Goal: Task Accomplishment & Management: Use online tool/utility

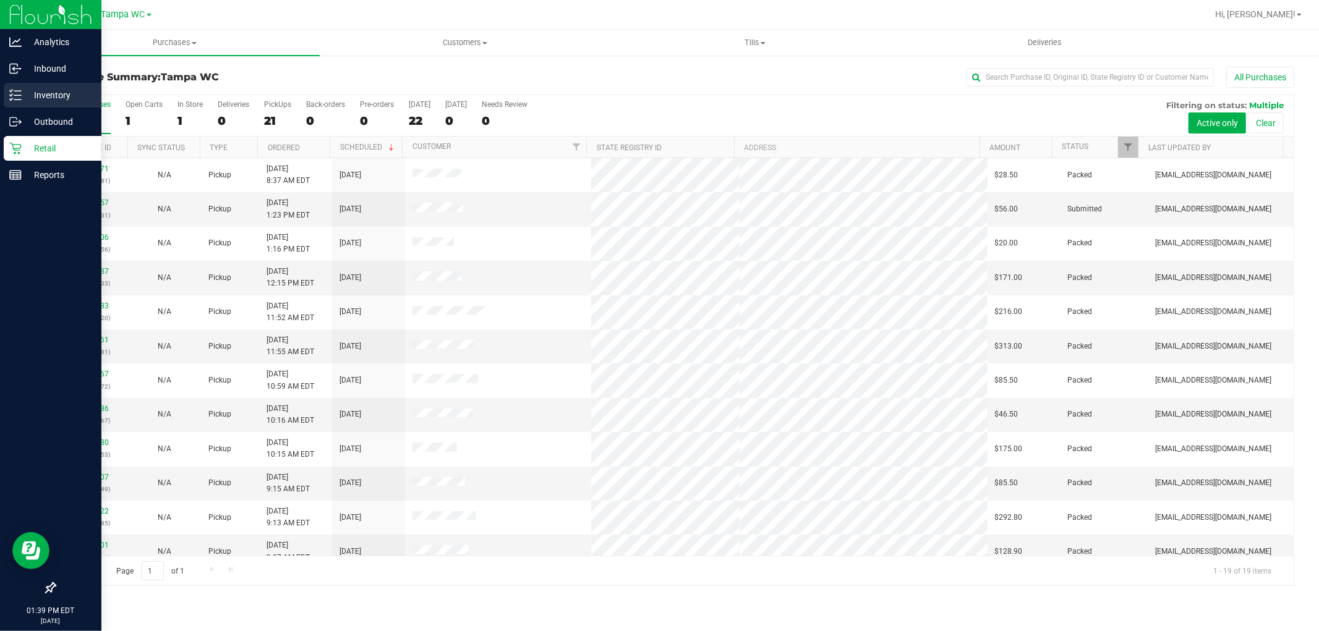
click at [70, 100] on p "Inventory" at bounding box center [59, 95] width 74 height 15
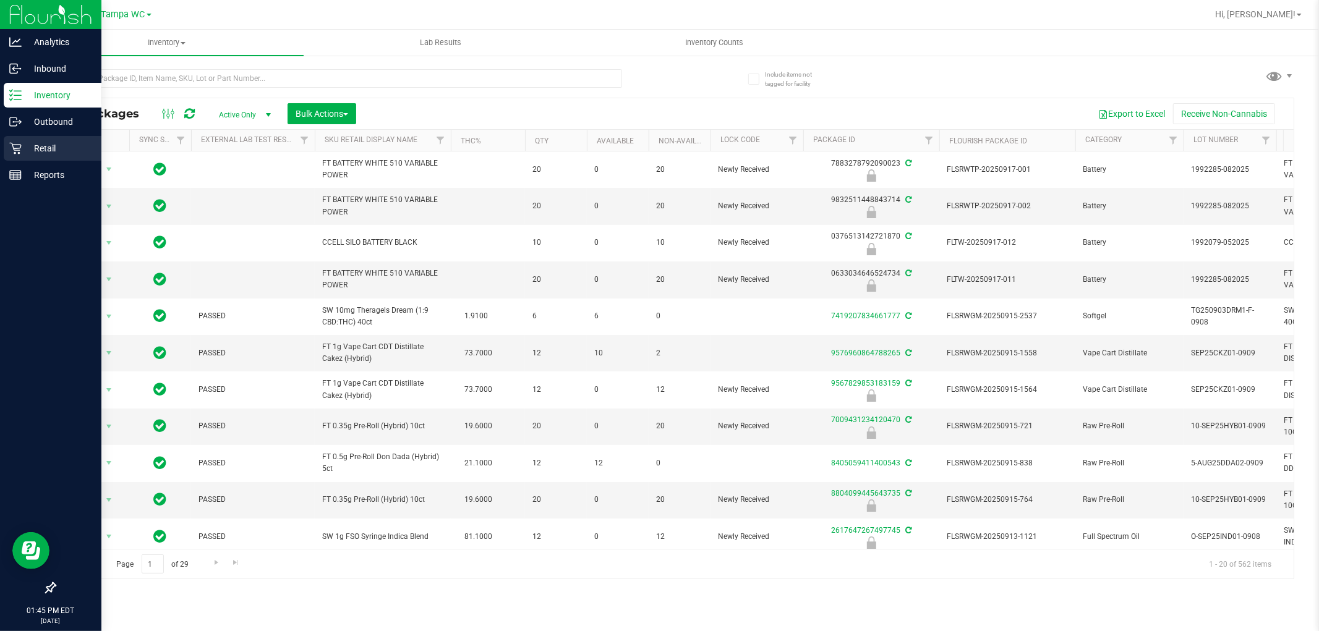
click at [35, 146] on p "Retail" at bounding box center [59, 148] width 74 height 15
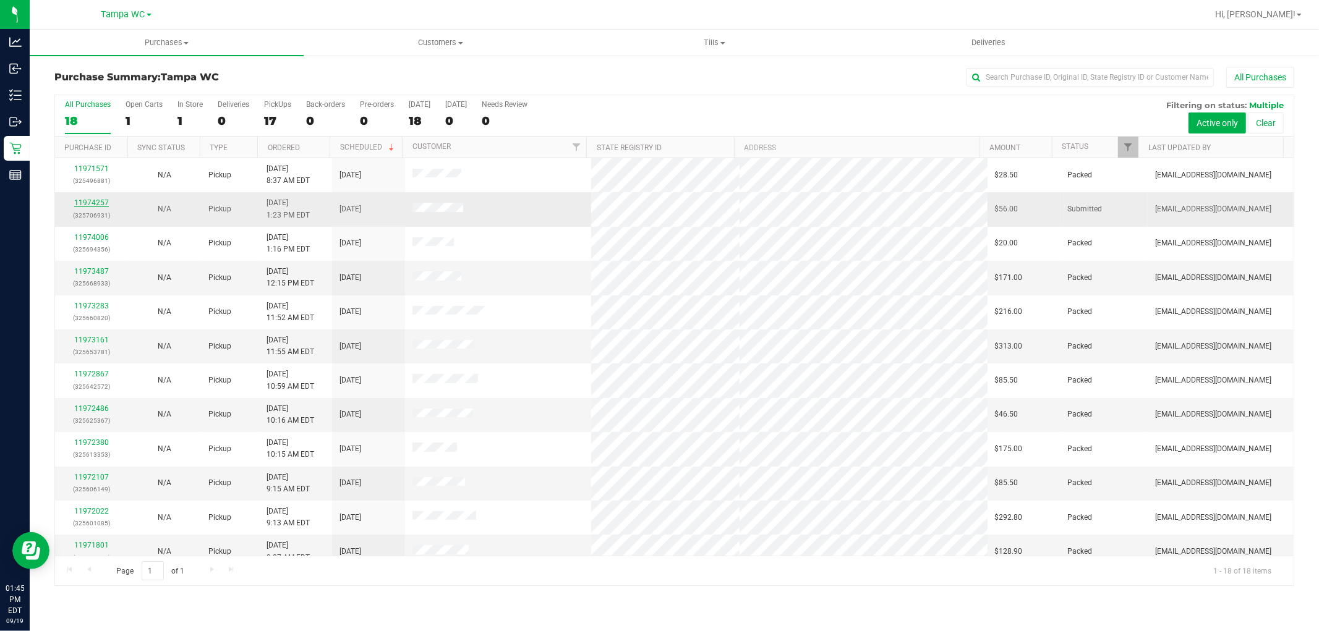
click at [96, 203] on link "11974257" at bounding box center [91, 202] width 35 height 9
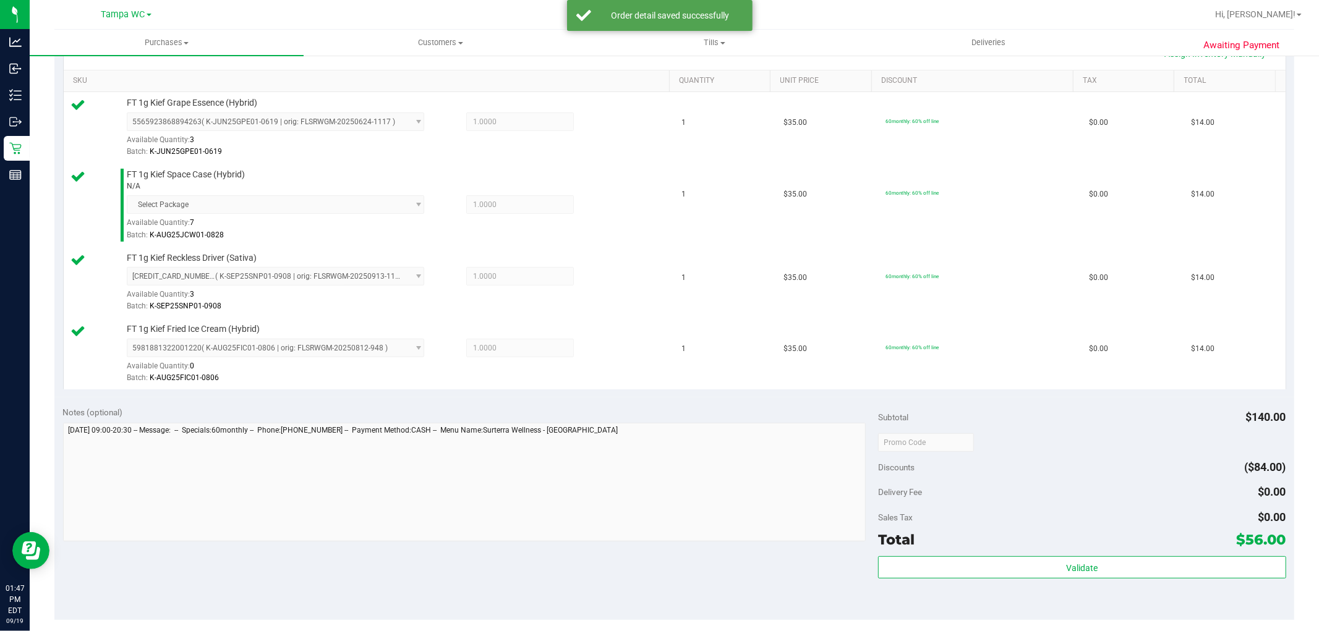
scroll to position [412, 0]
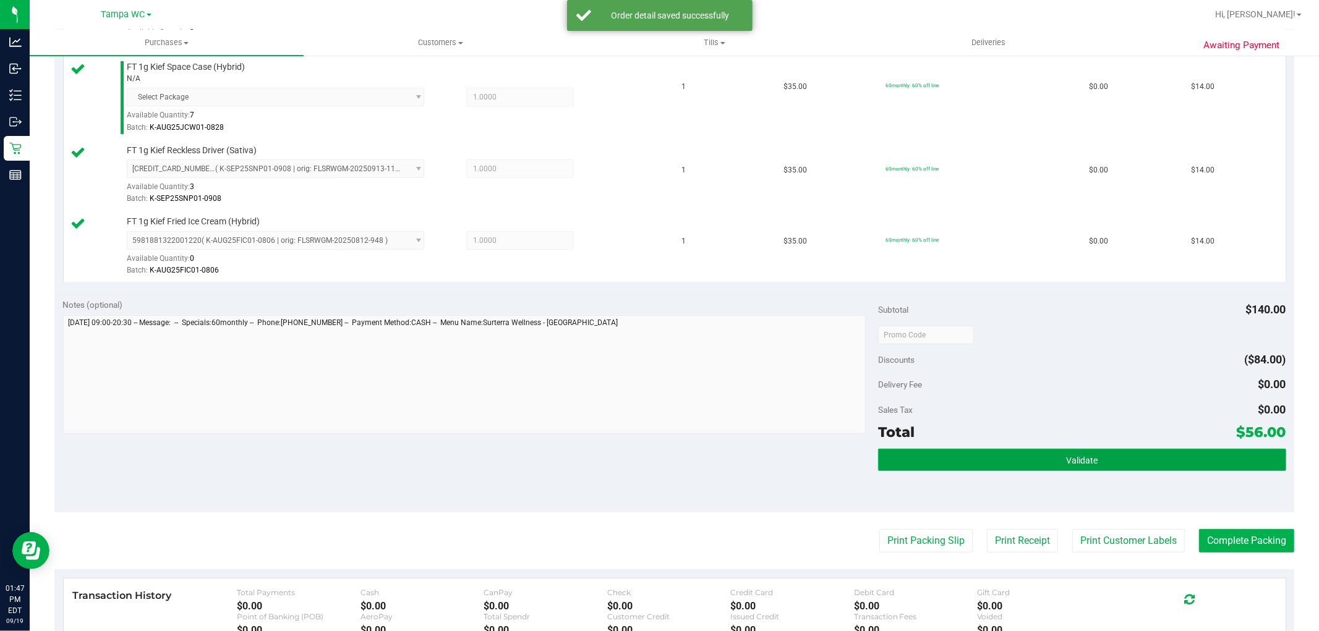
click at [1107, 456] on button "Validate" at bounding box center [1081, 460] width 407 height 22
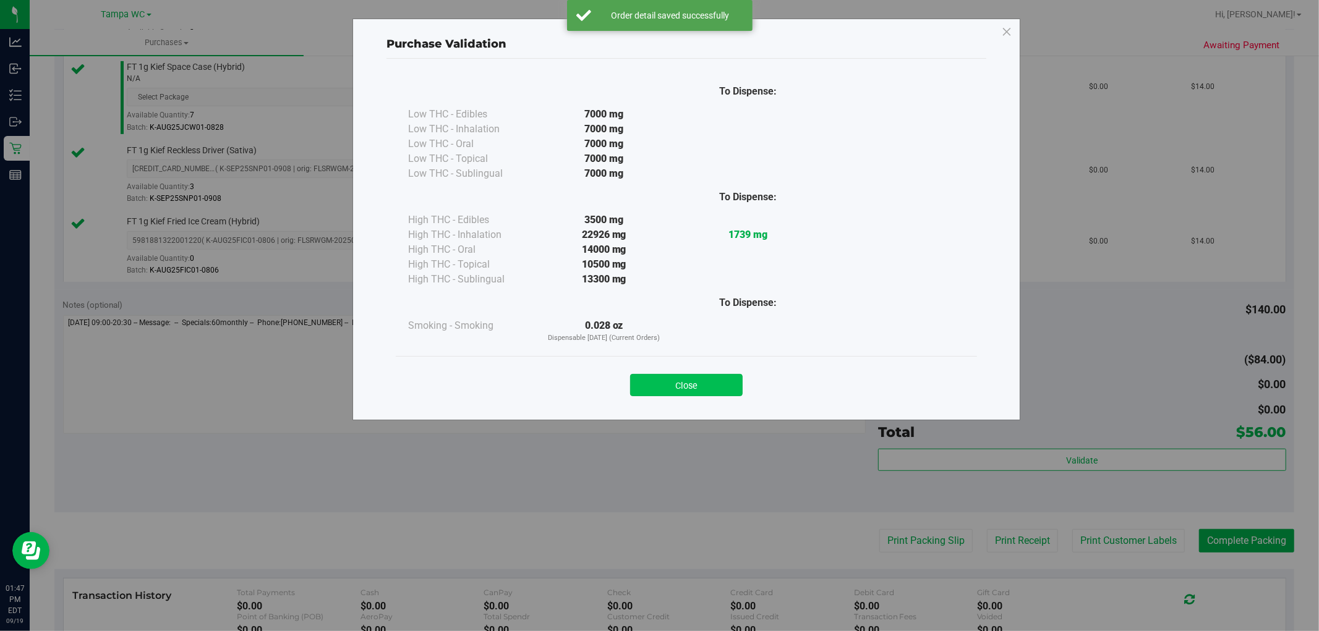
click at [741, 390] on button "Close" at bounding box center [686, 385] width 113 height 22
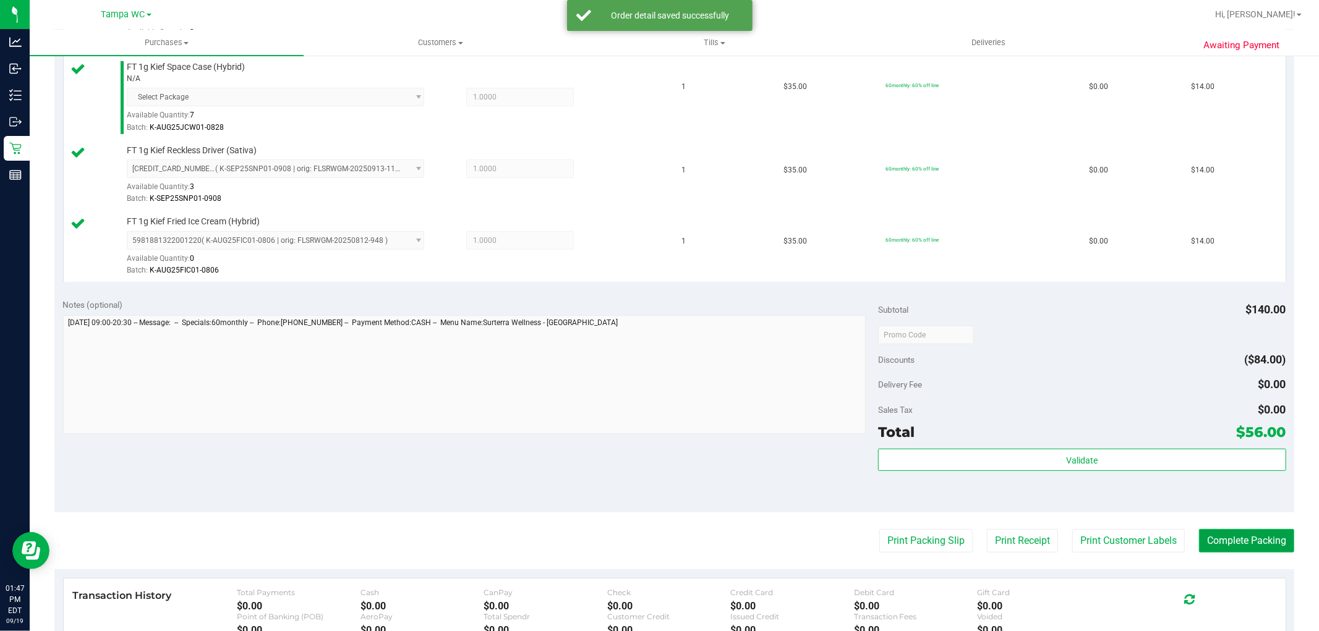
click at [1266, 546] on button "Complete Packing" at bounding box center [1246, 540] width 95 height 23
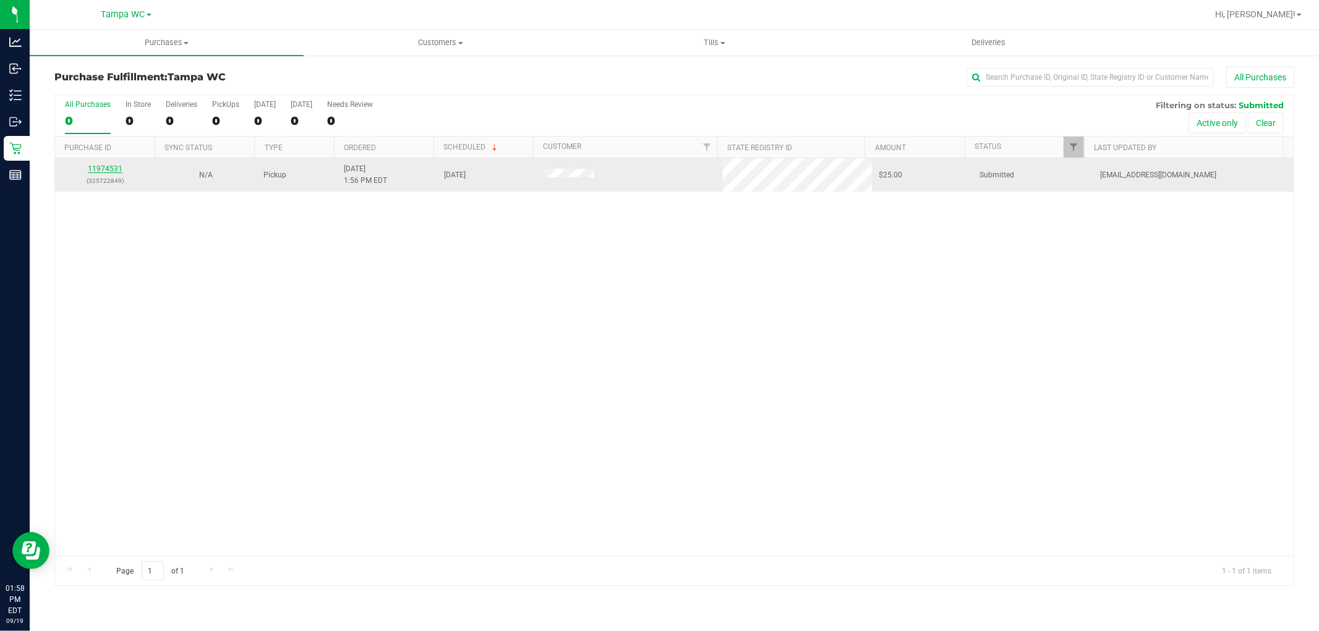
click at [96, 171] on link "11974531" at bounding box center [105, 168] width 35 height 9
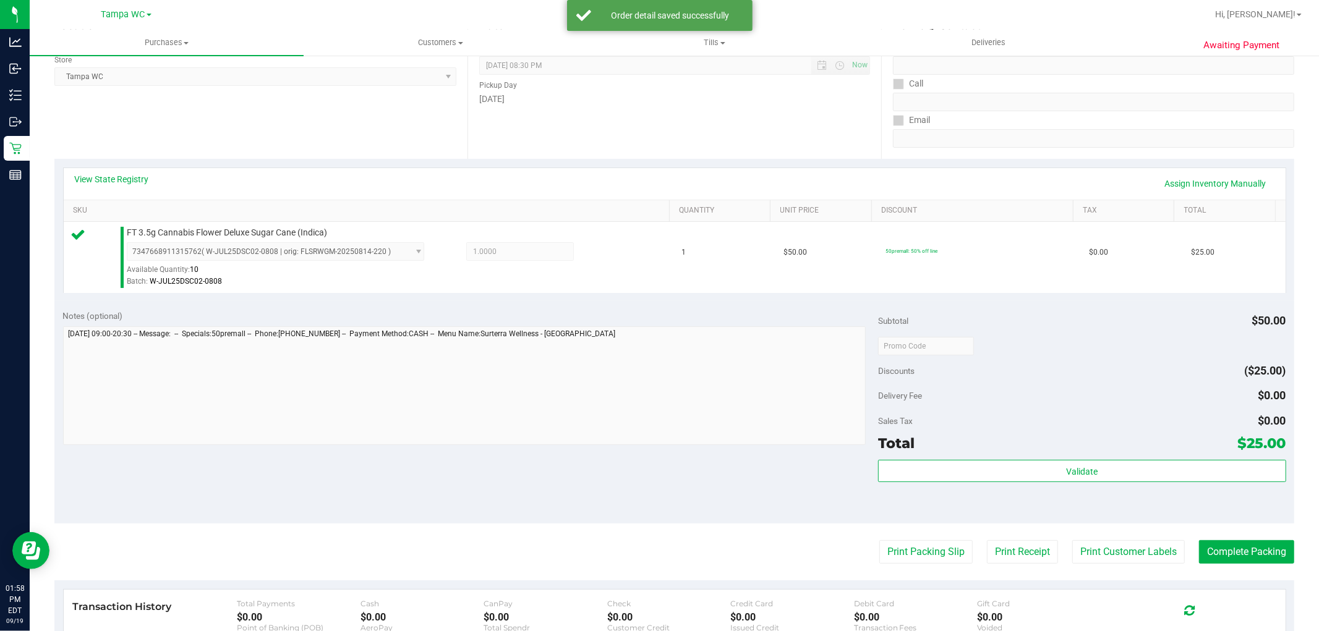
scroll to position [206, 0]
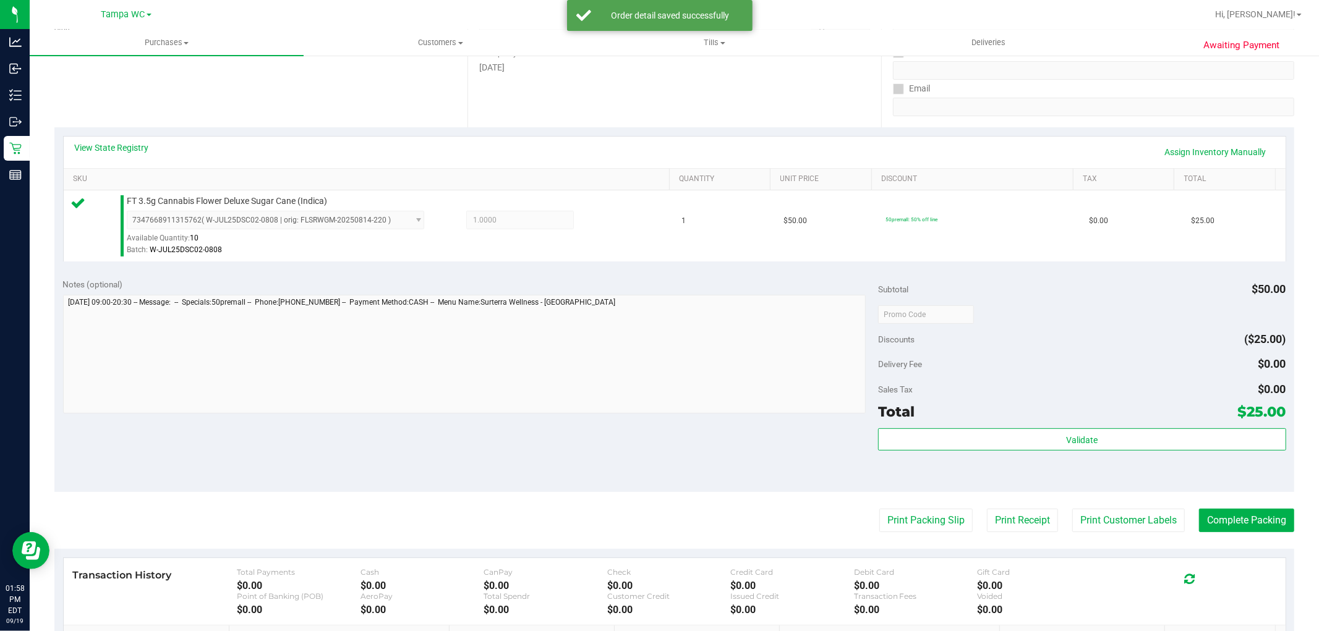
click at [928, 504] on purchase-details "Back Edit Purchase Cancel Purchase View Profile # 11974531 BioTrack ID: - Submi…" at bounding box center [674, 320] width 1240 height 919
click at [932, 535] on purchase-details "Back Edit Purchase Cancel Purchase View Profile # 11974531 BioTrack ID: - Submi…" at bounding box center [674, 320] width 1240 height 919
click at [932, 530] on button "Print Packing Slip" at bounding box center [925, 520] width 93 height 23
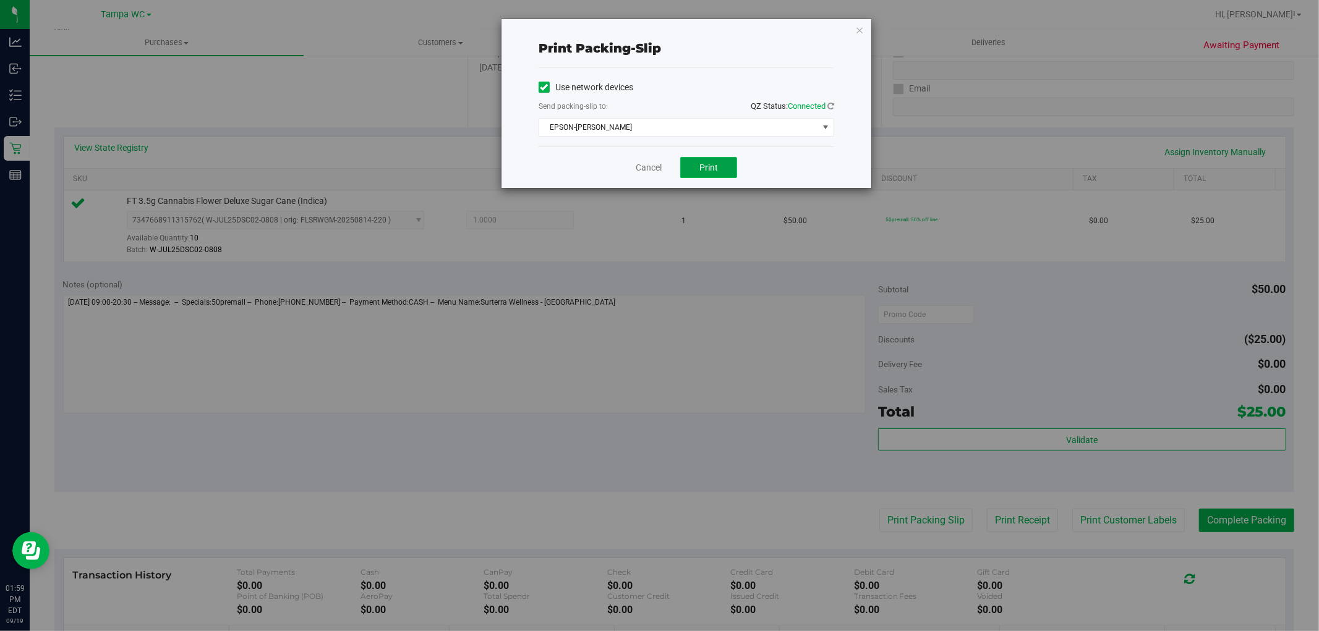
click at [707, 157] on button "Print" at bounding box center [708, 167] width 57 height 21
drag, startPoint x: 916, startPoint y: 229, endPoint x: 858, endPoint y: 23, distance: 214.5
click at [858, 23] on icon "button" at bounding box center [859, 29] width 9 height 15
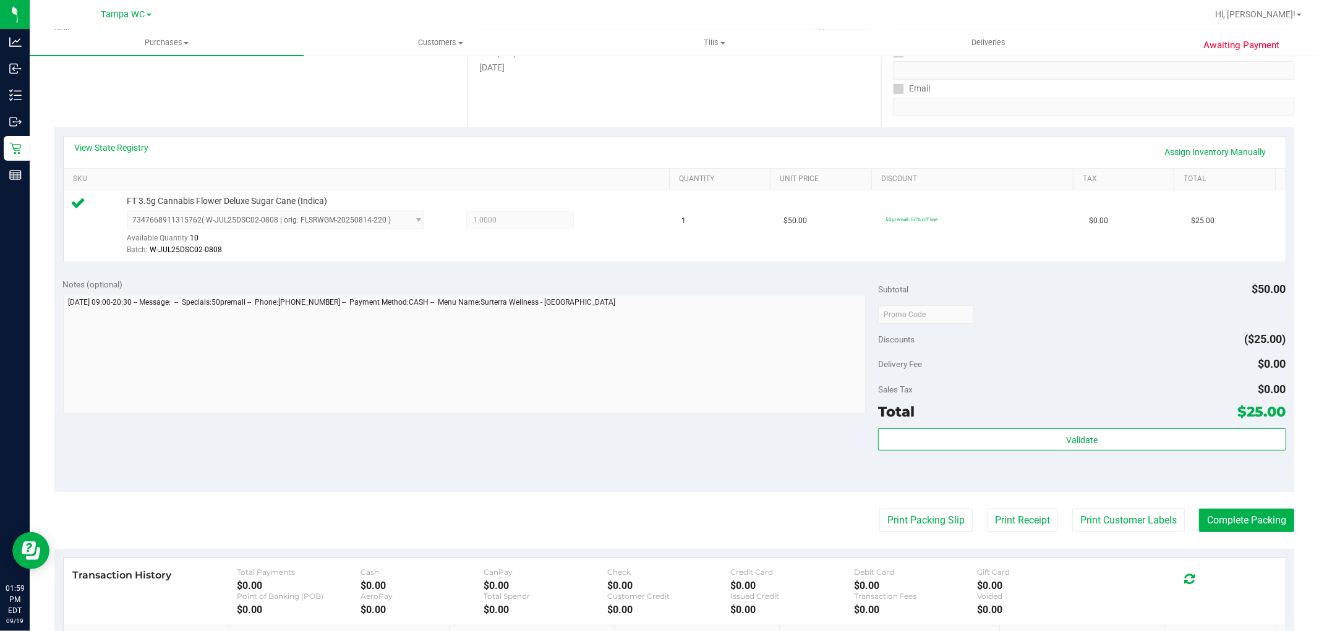
click at [858, 23] on div at bounding box center [714, 14] width 986 height 24
click at [1251, 498] on purchase-details "Back Edit Purchase Cancel Purchase View Profile # 11974531 BioTrack ID: - Submi…" at bounding box center [674, 320] width 1240 height 919
click at [1255, 511] on purchase-details "Back Edit Purchase Cancel Purchase View Profile # 11974531 BioTrack ID: - Submi…" at bounding box center [674, 320] width 1240 height 919
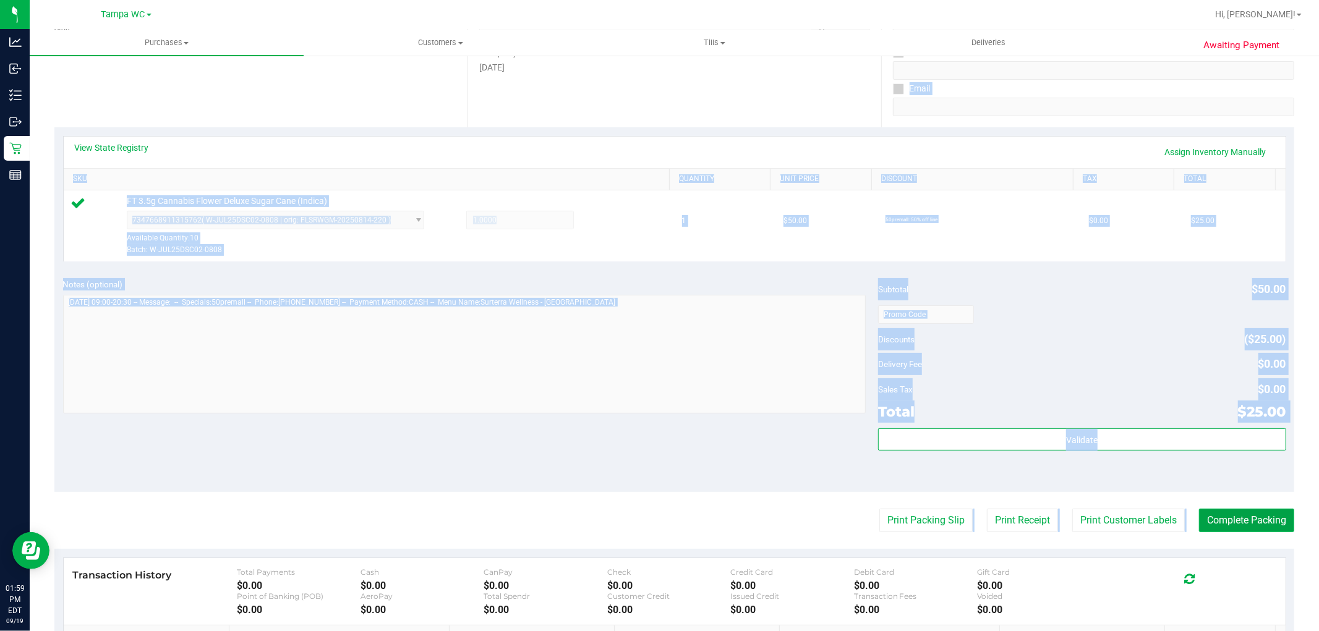
click at [1256, 519] on button "Complete Packing" at bounding box center [1246, 520] width 95 height 23
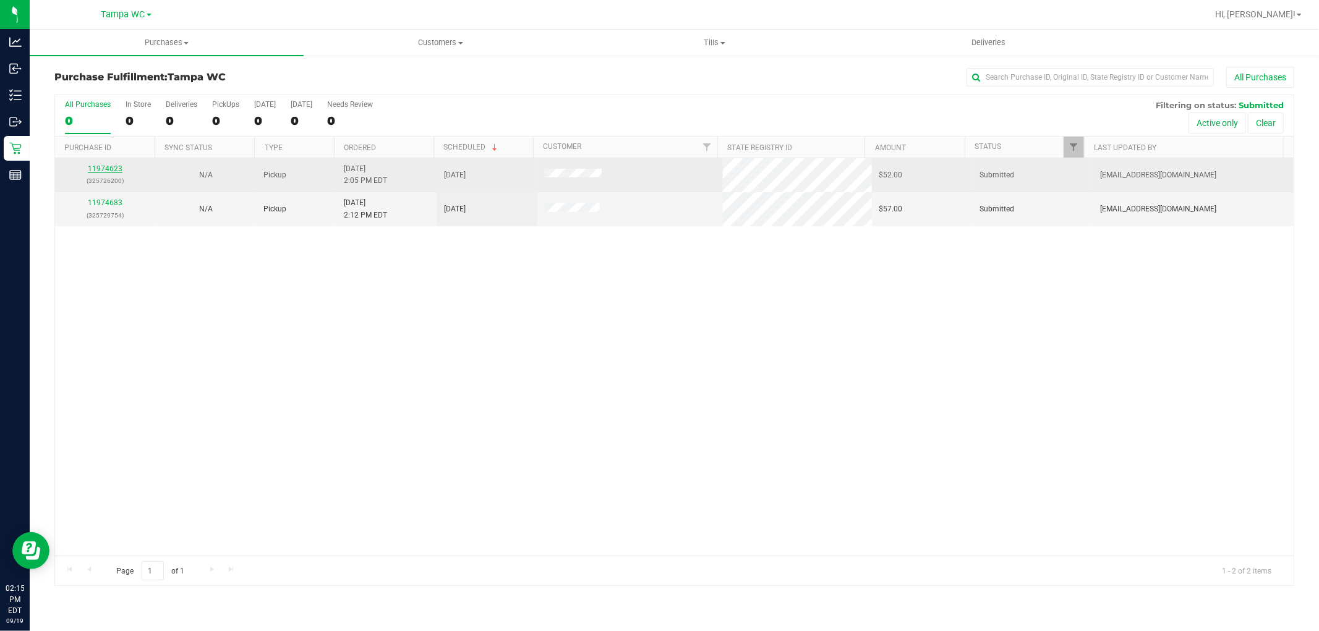
click at [93, 167] on link "11974623" at bounding box center [105, 168] width 35 height 9
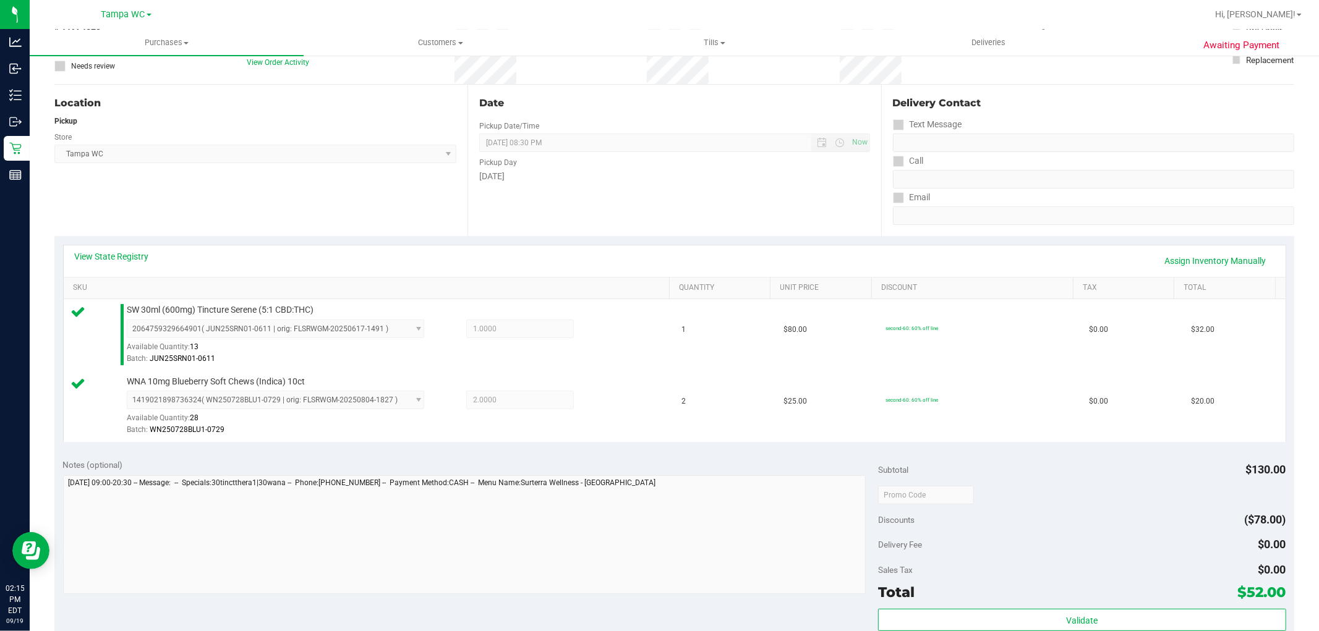
scroll to position [275, 0]
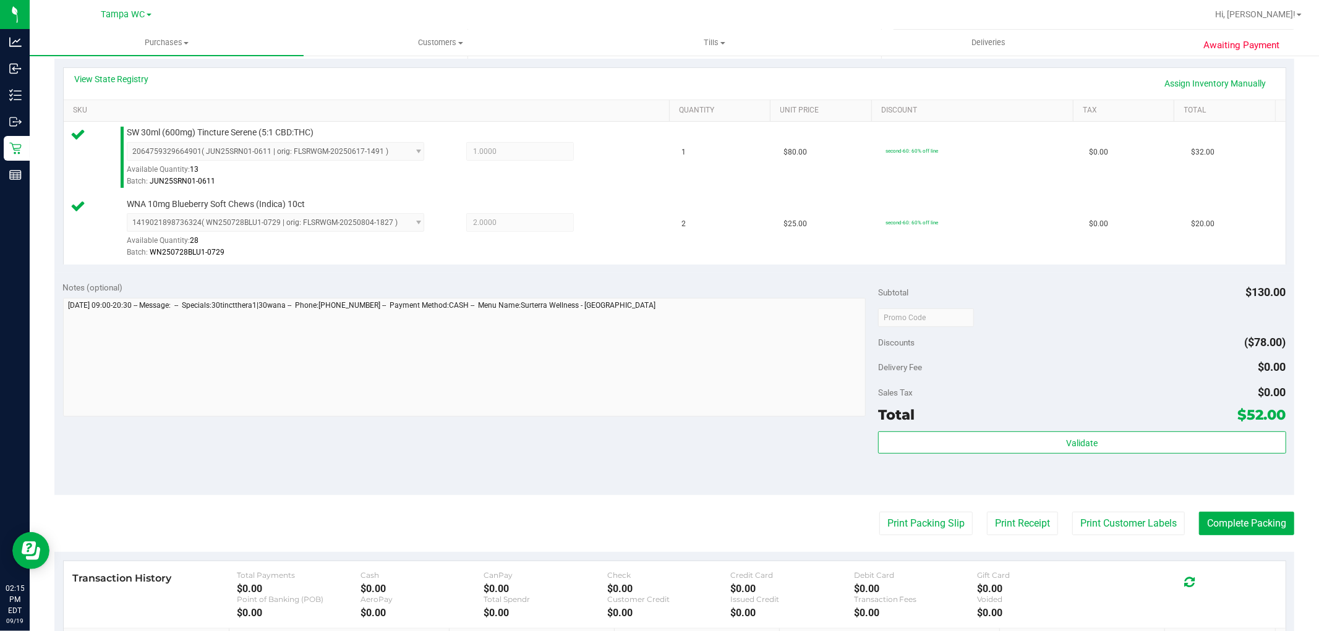
click at [1088, 503] on purchase-details "Back Edit Purchase Cancel Purchase View Profile # 11974623 BioTrack ID: - Submi…" at bounding box center [674, 287] width 1240 height 991
click at [1092, 521] on button "Print Customer Labels" at bounding box center [1128, 523] width 113 height 23
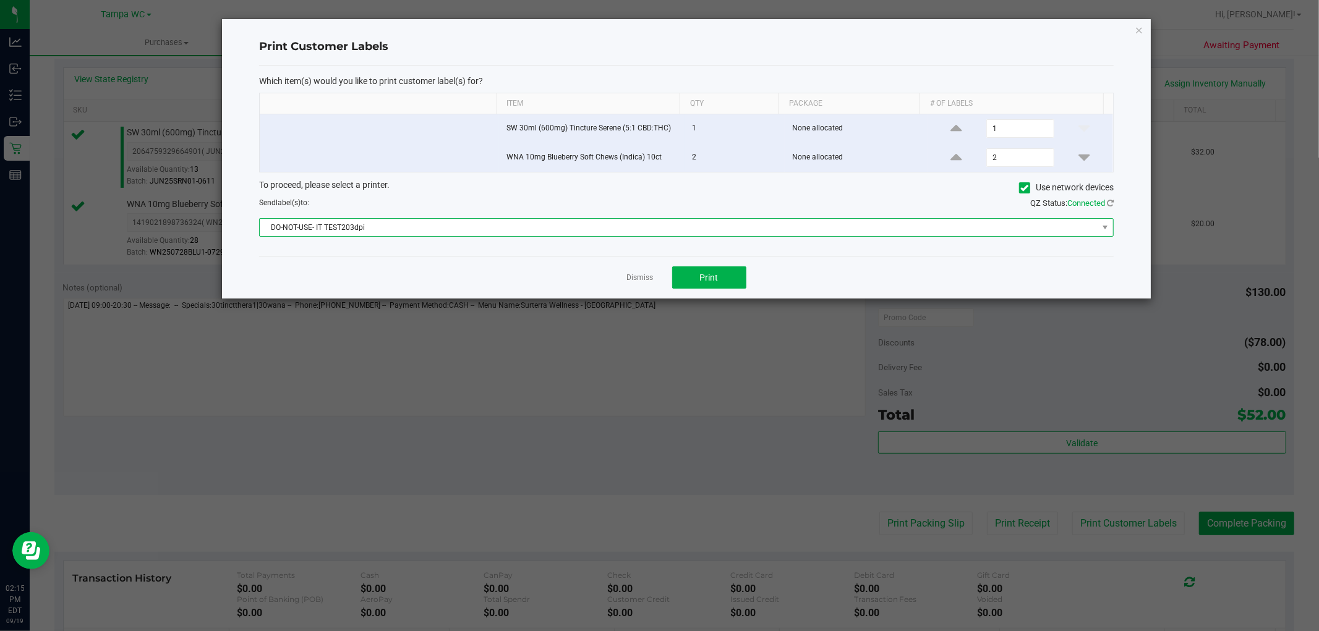
click at [722, 224] on span "DO-NOT-USE- IT TEST203dpi" at bounding box center [679, 227] width 838 height 17
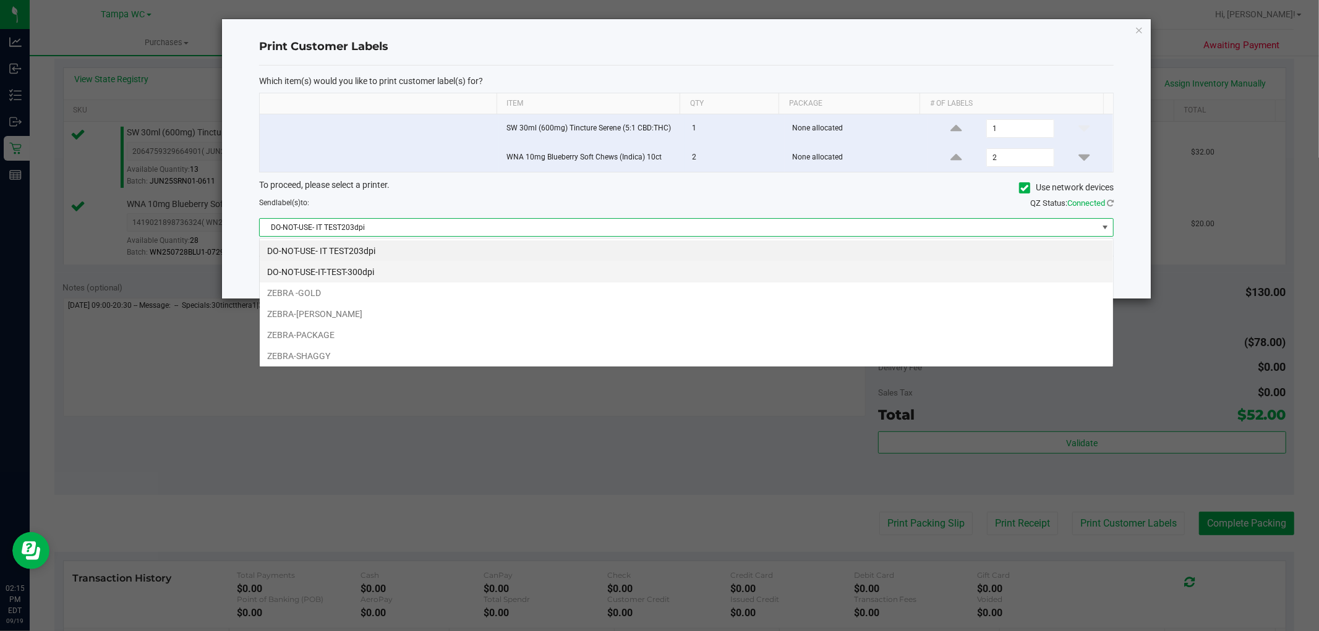
scroll to position [19, 855]
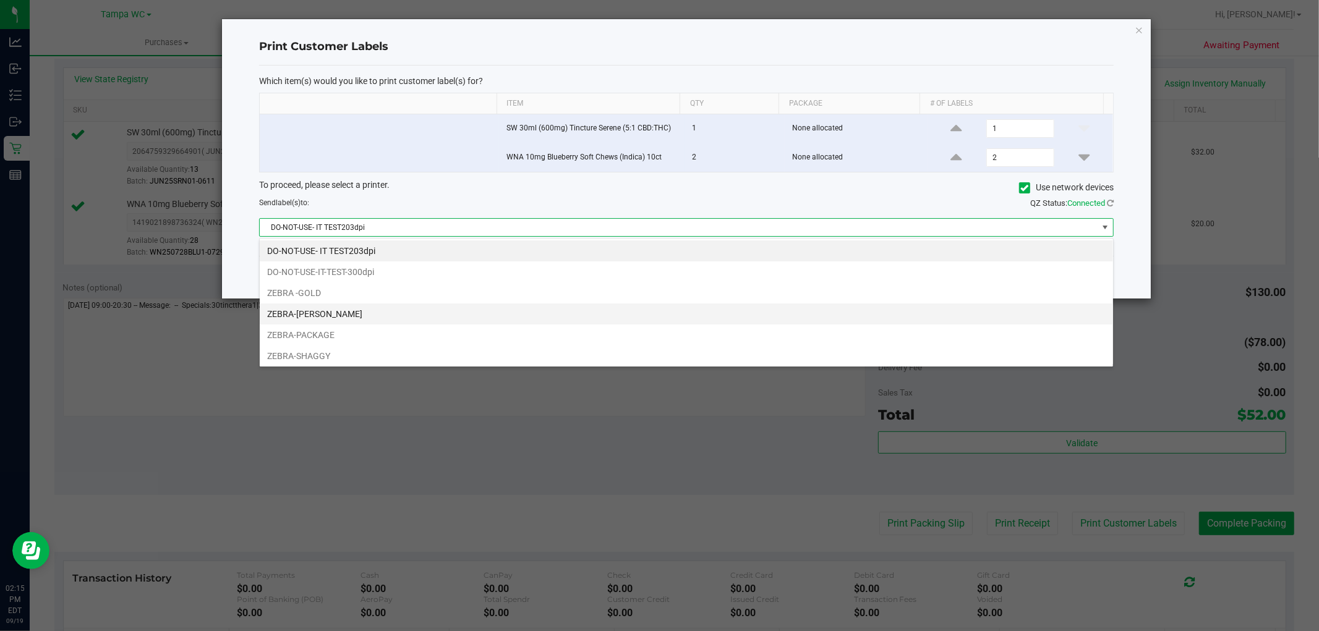
click at [401, 322] on li "ZEBRA-[PERSON_NAME]" at bounding box center [686, 314] width 853 height 21
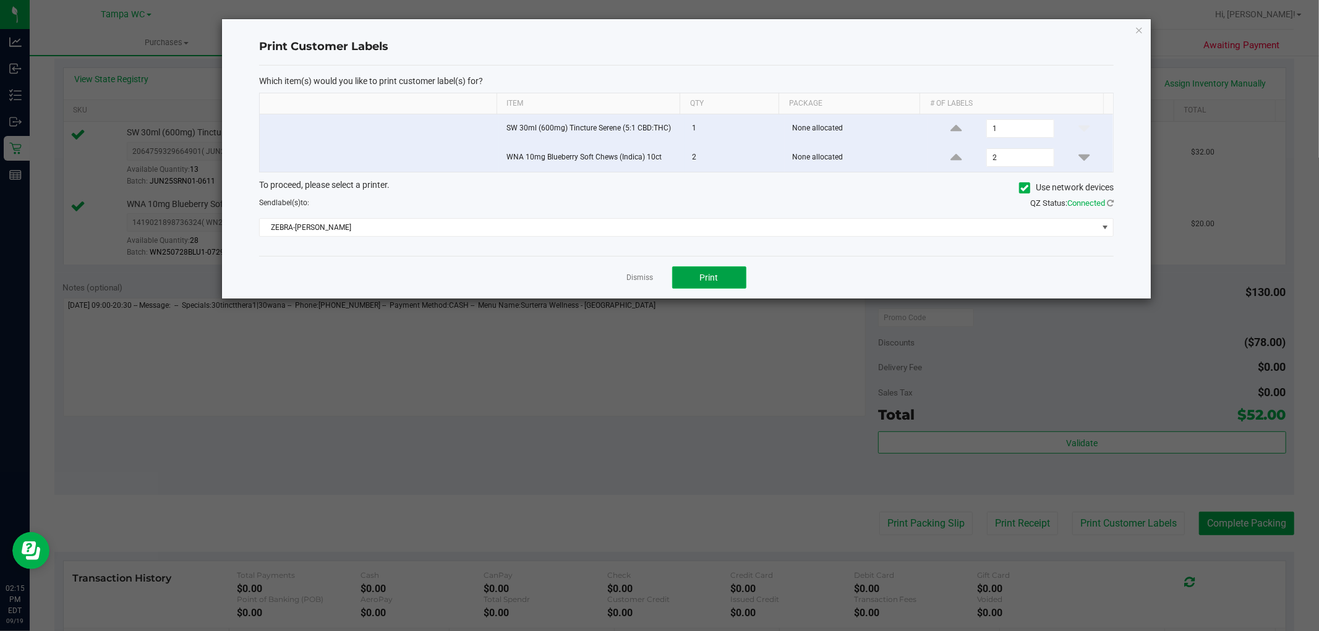
drag, startPoint x: 733, startPoint y: 278, endPoint x: 743, endPoint y: 276, distance: 10.8
click at [743, 276] on button "Print" at bounding box center [709, 277] width 74 height 22
click at [1139, 30] on icon "button" at bounding box center [1139, 29] width 9 height 15
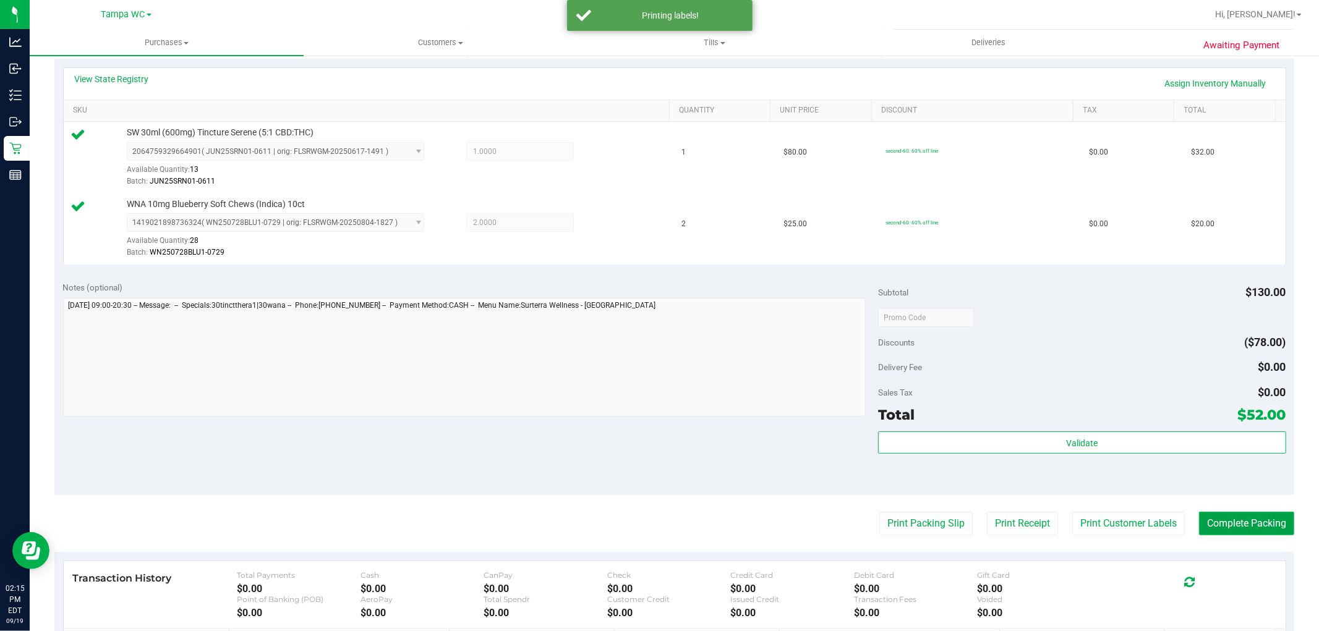
click at [1199, 520] on button "Complete Packing" at bounding box center [1246, 523] width 95 height 23
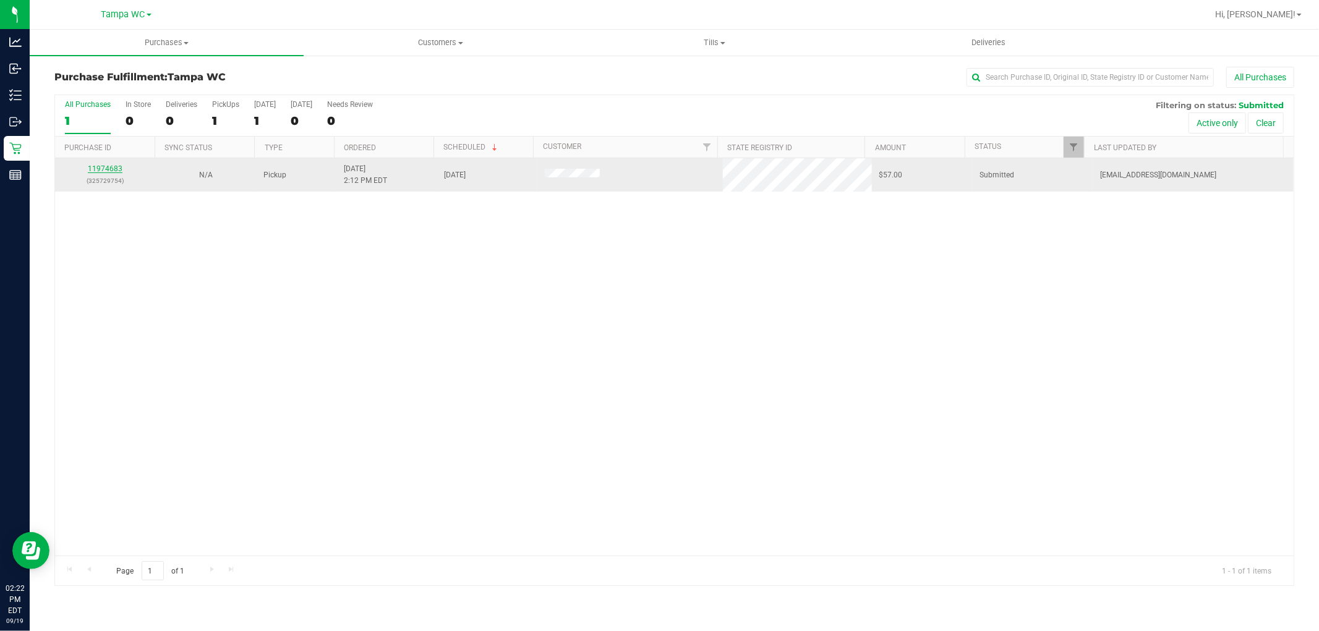
click at [94, 164] on link "11974683" at bounding box center [105, 168] width 35 height 9
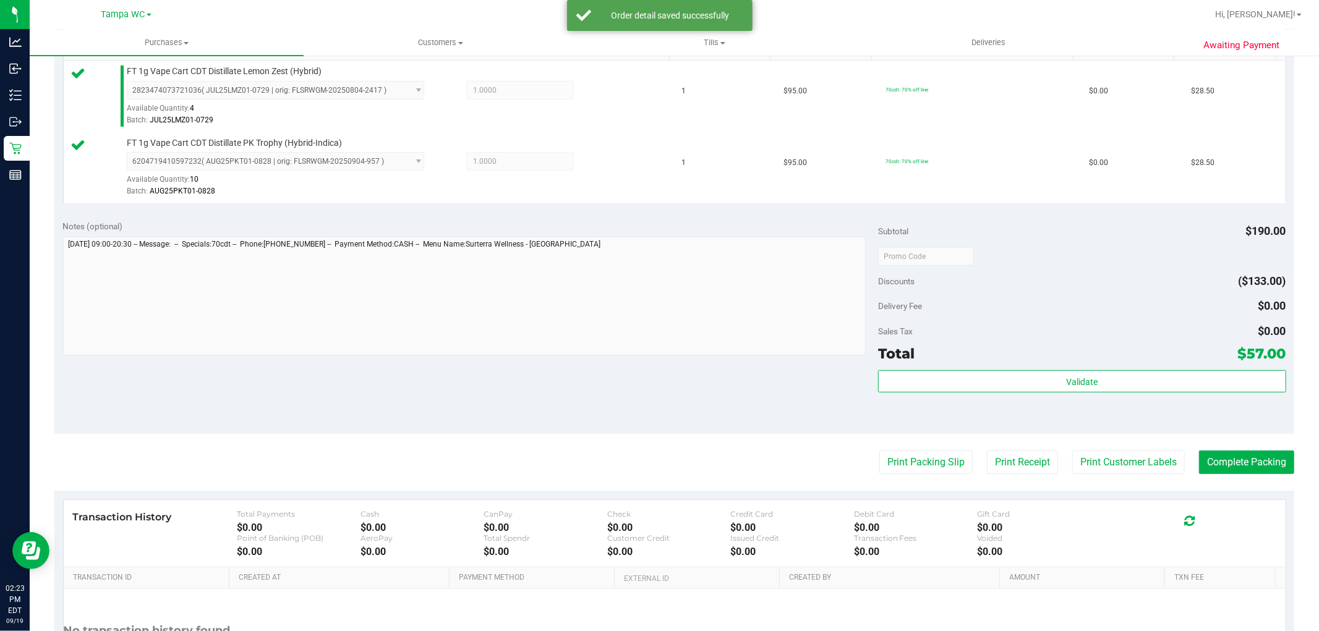
scroll to position [343, 0]
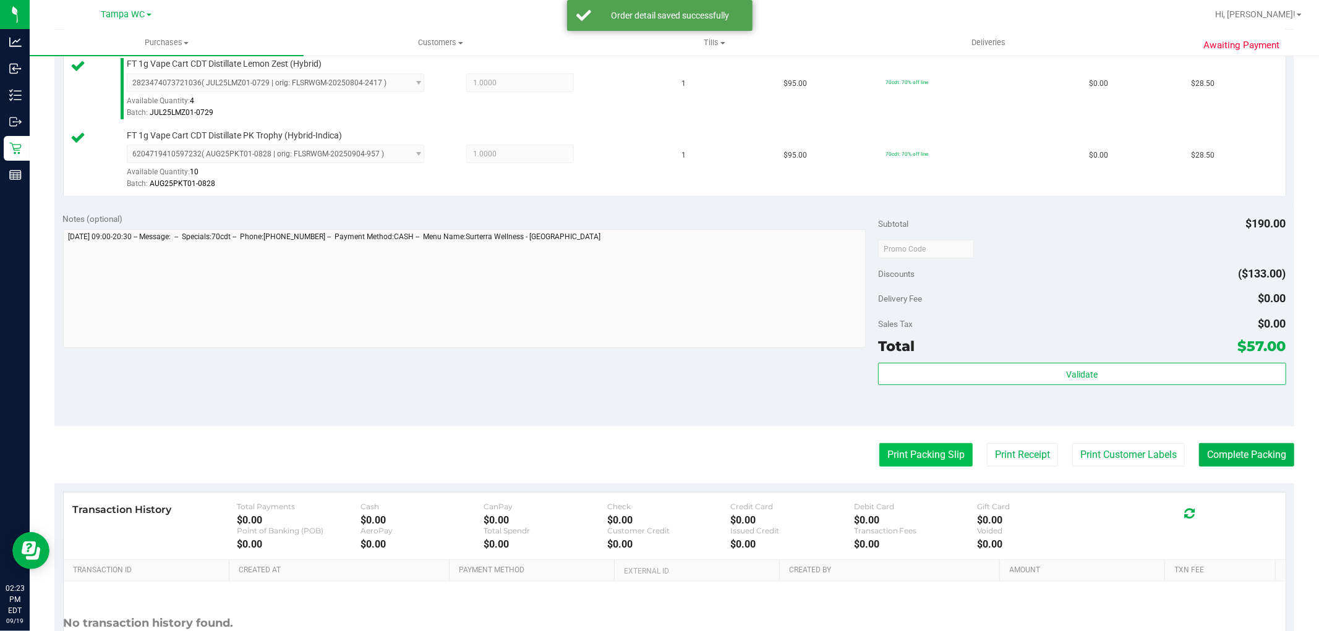
click at [898, 443] on purchase-details "Back Edit Purchase Cancel Purchase View Profile # 11974683 BioTrack ID: - Submi…" at bounding box center [674, 219] width 1240 height 991
click at [898, 448] on button "Print Packing Slip" at bounding box center [925, 454] width 93 height 23
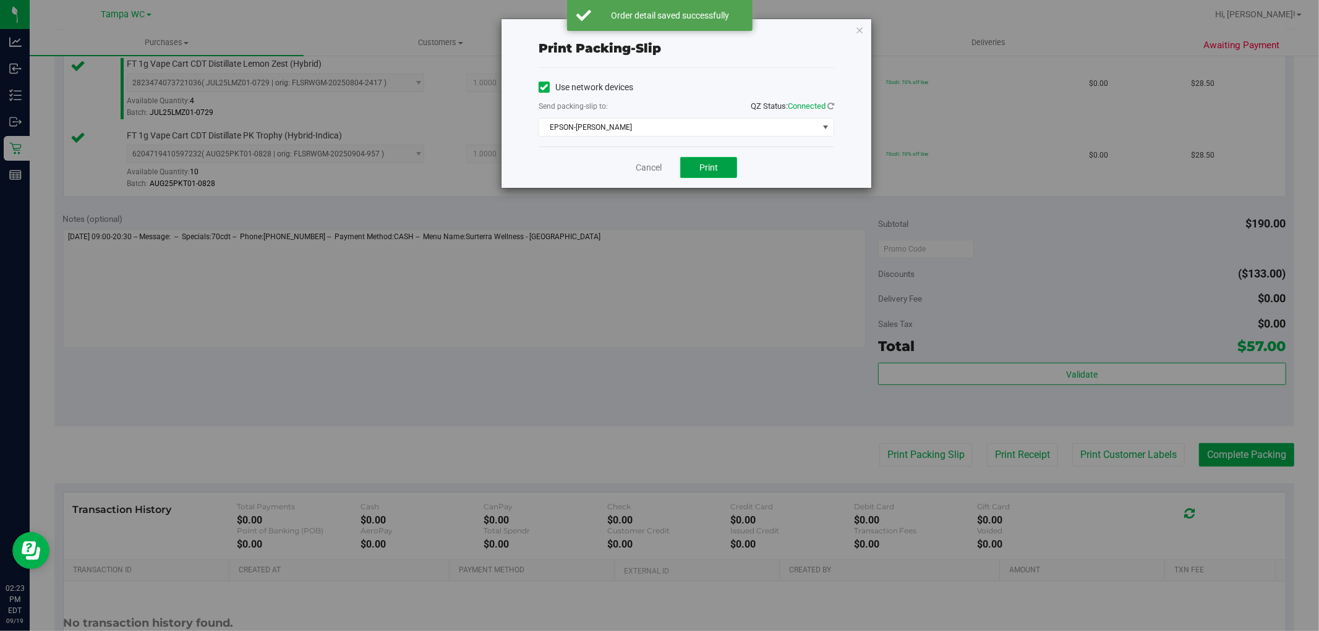
click at [731, 164] on button "Print" at bounding box center [708, 167] width 57 height 21
click at [856, 32] on icon "button" at bounding box center [859, 29] width 9 height 15
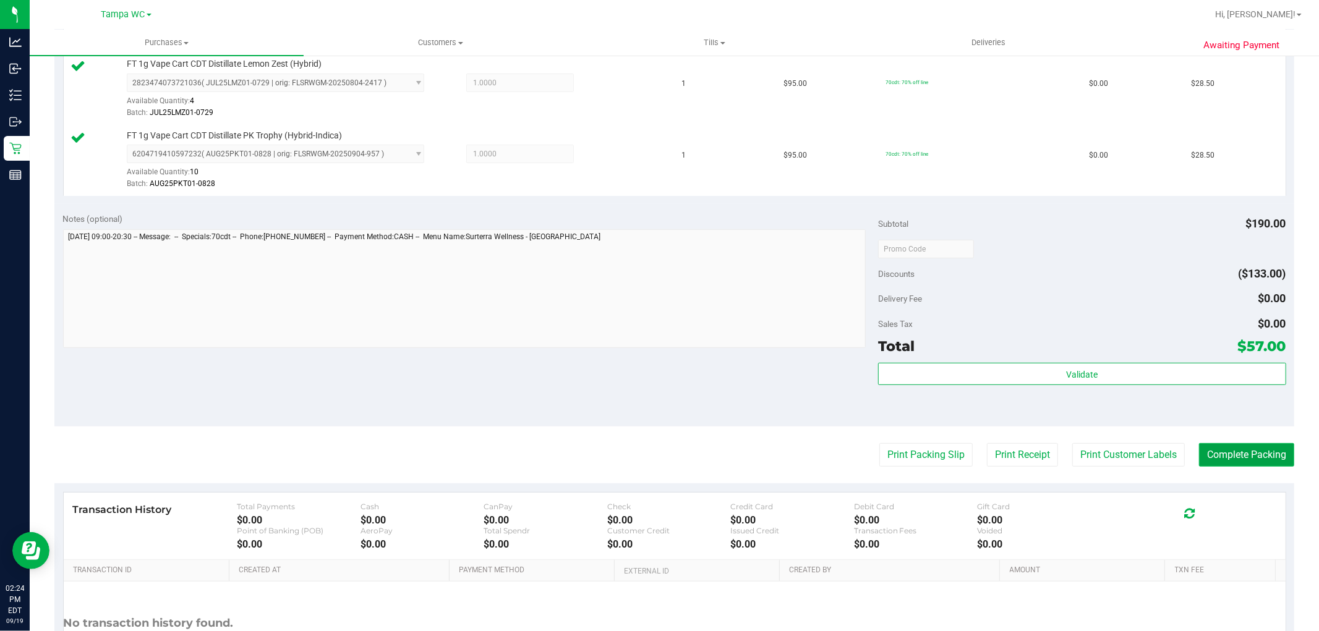
drag, startPoint x: 1258, startPoint y: 450, endPoint x: 1249, endPoint y: 448, distance: 9.4
click at [1258, 448] on button "Complete Packing" at bounding box center [1246, 454] width 95 height 23
